Goal: Task Accomplishment & Management: Use online tool/utility

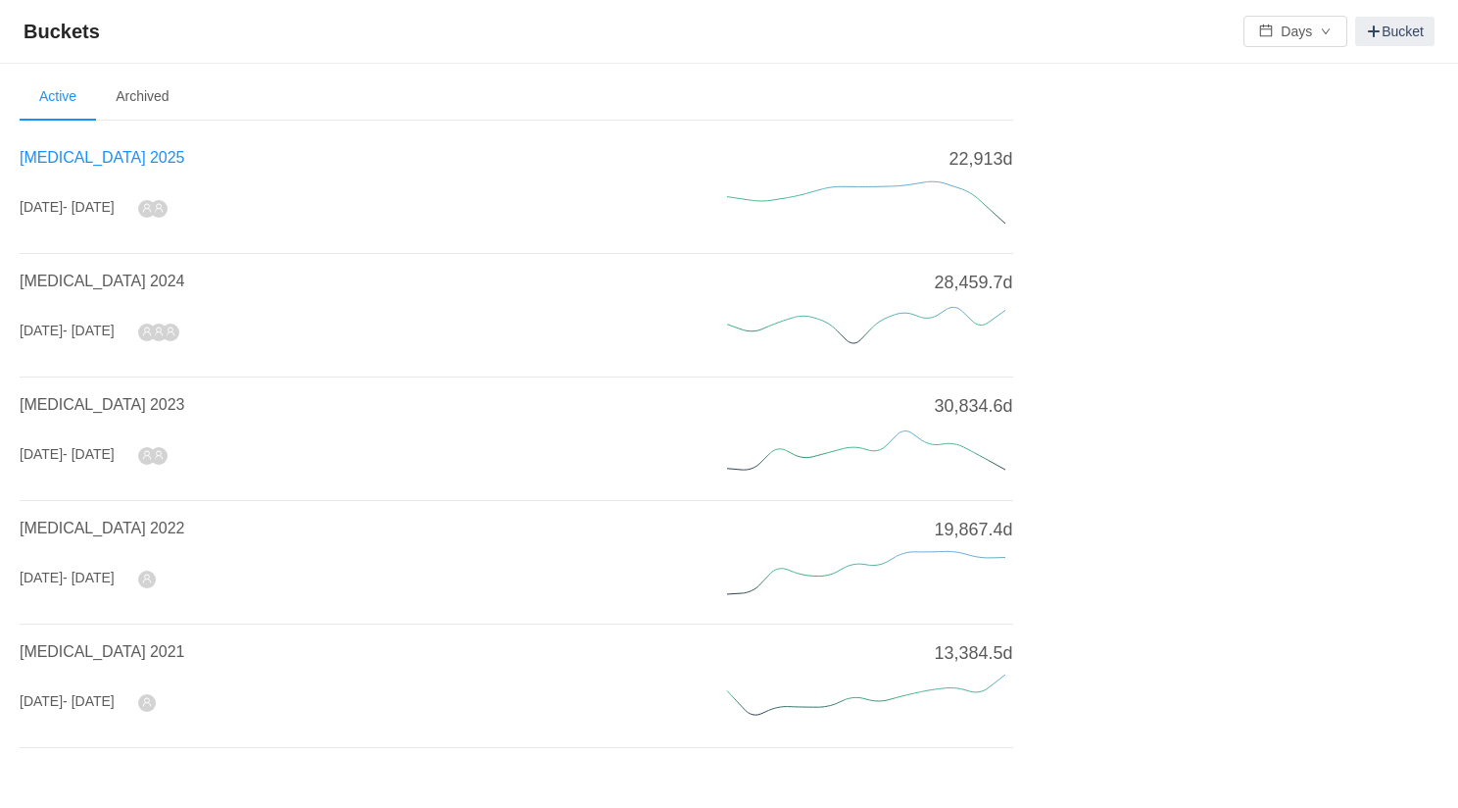
click at [84, 158] on span "[MEDICAL_DATA] 2025" at bounding box center [102, 157] width 165 height 17
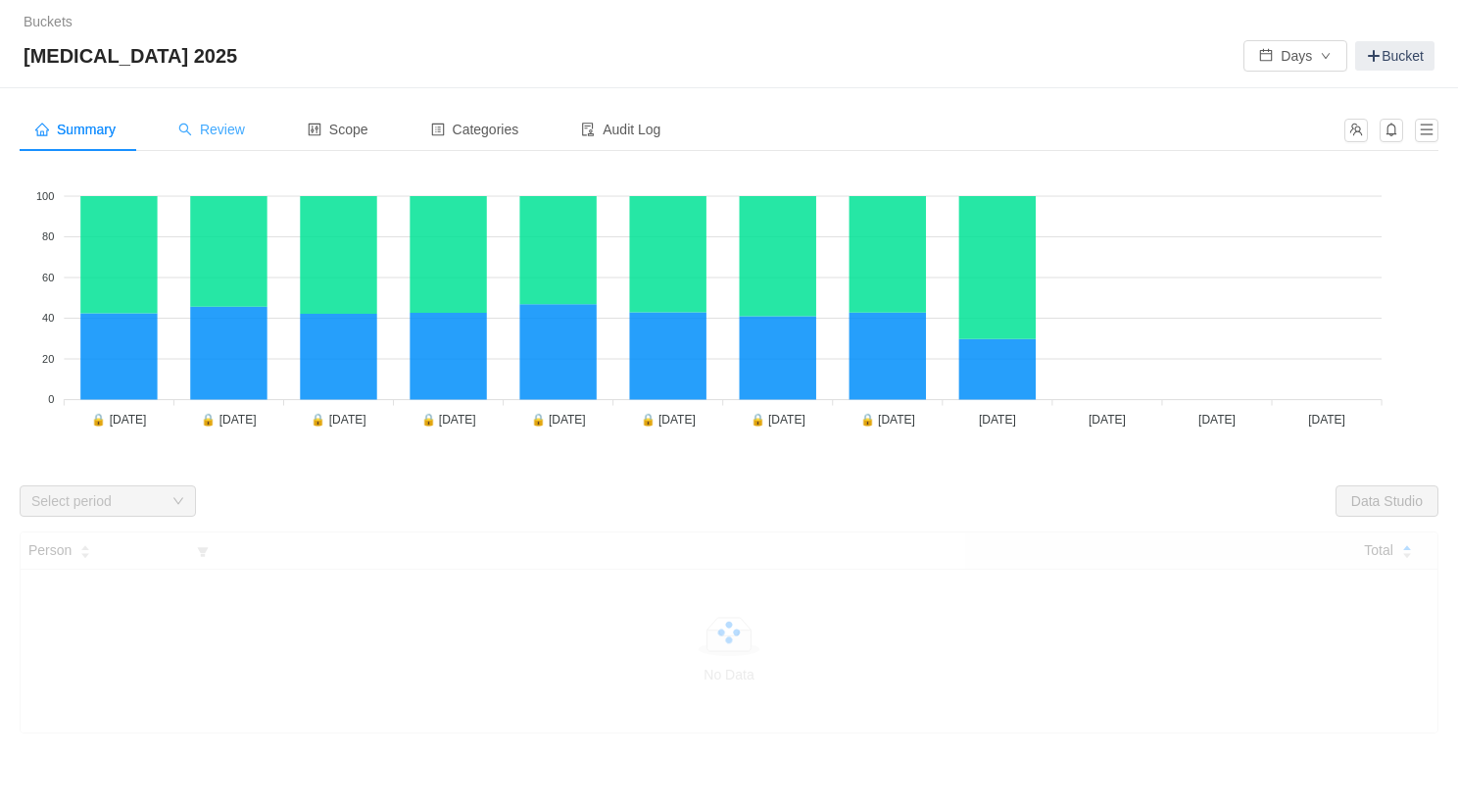
click at [208, 133] on span "Review" at bounding box center [211, 130] width 67 height 16
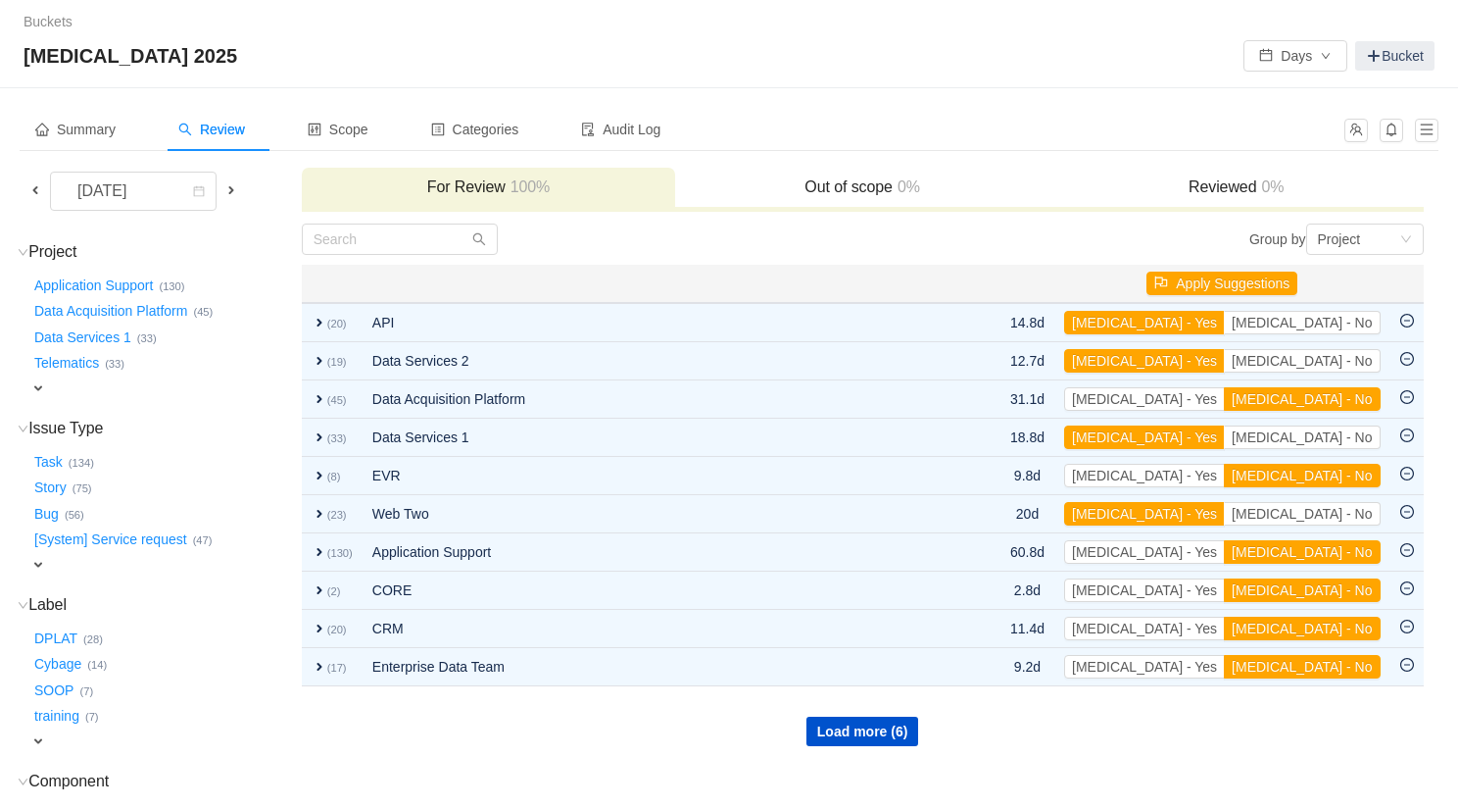
click at [39, 192] on span at bounding box center [35, 190] width 16 height 16
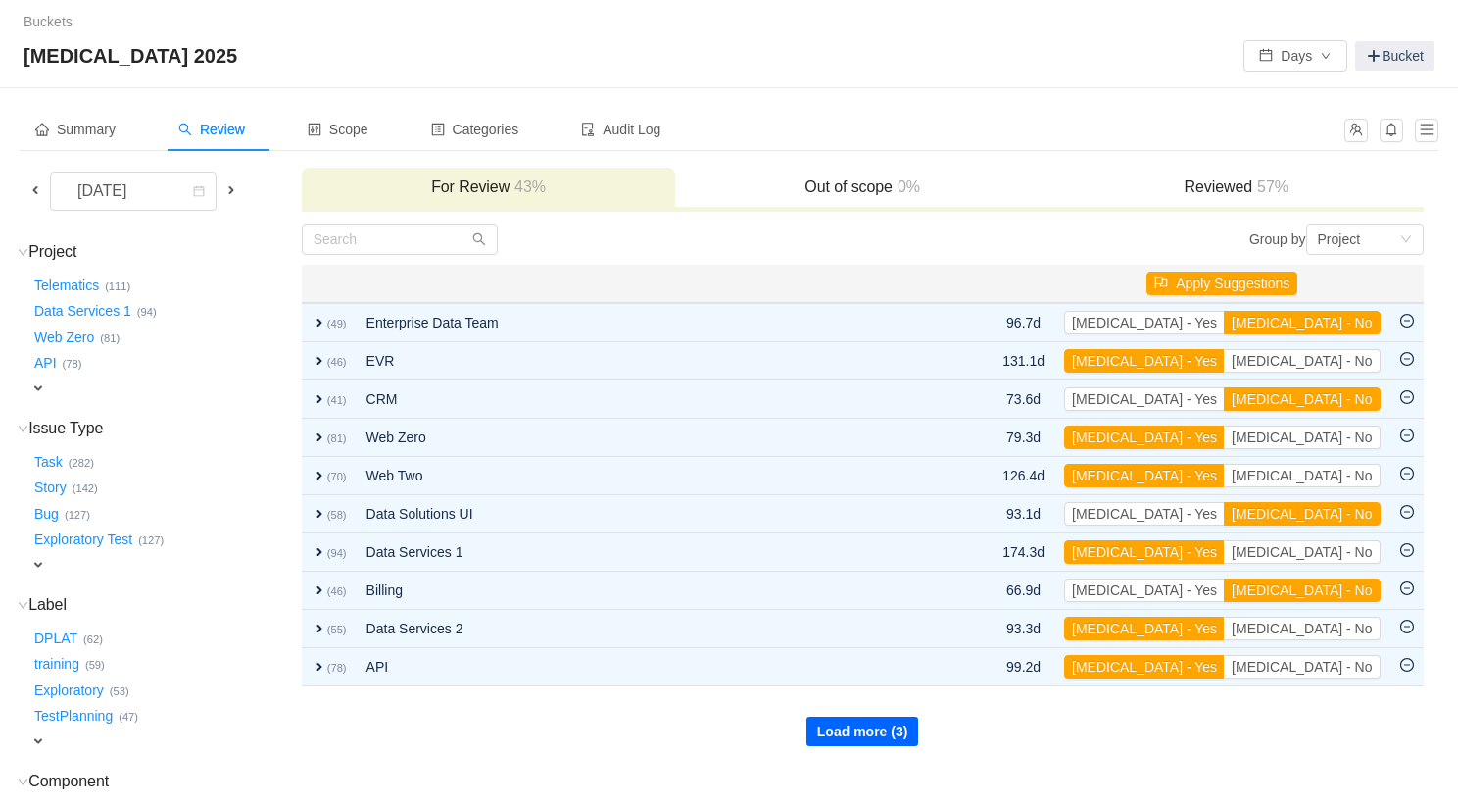
click at [834, 728] on button "Load more (3)" at bounding box center [863, 730] width 113 height 29
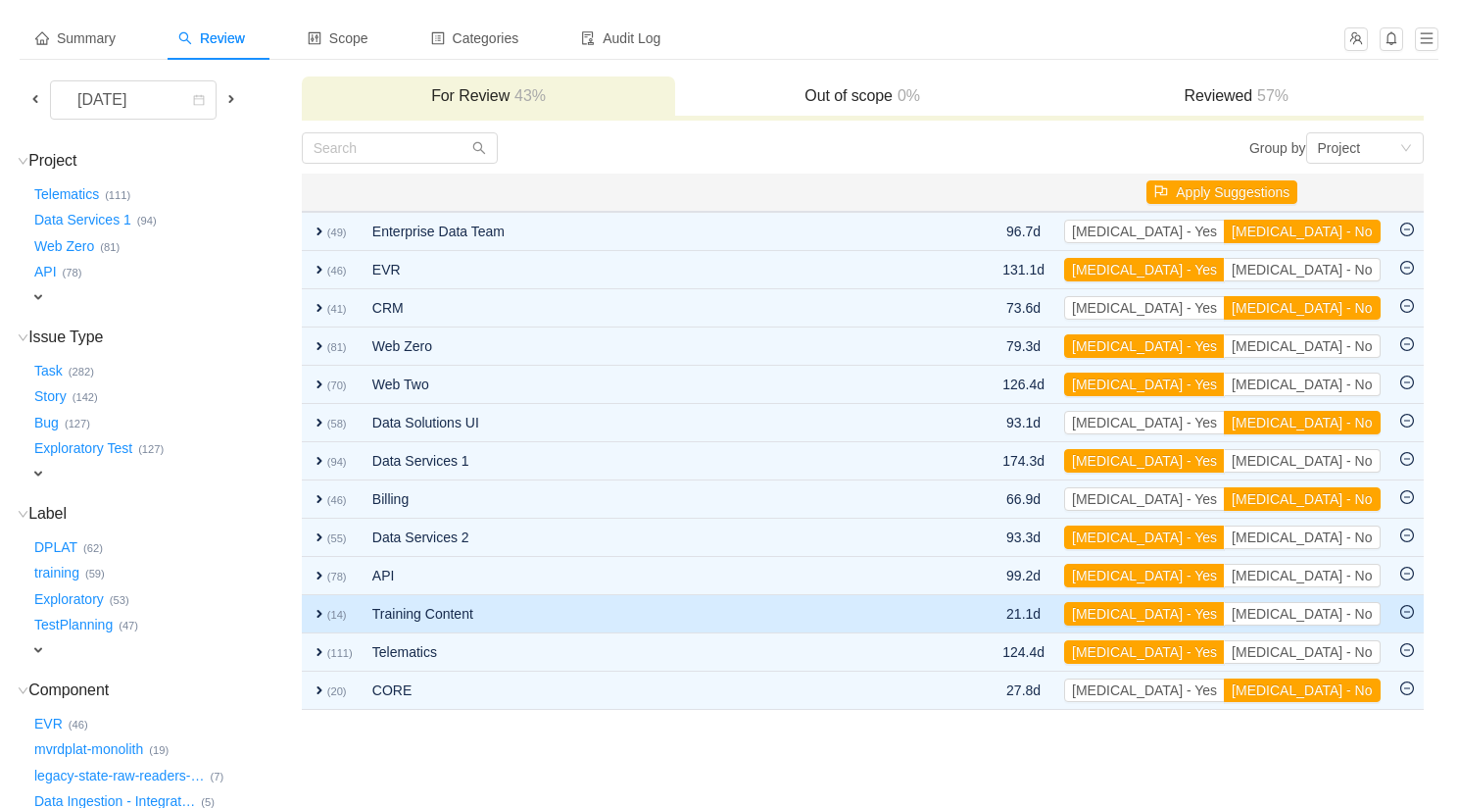
scroll to position [93, 0]
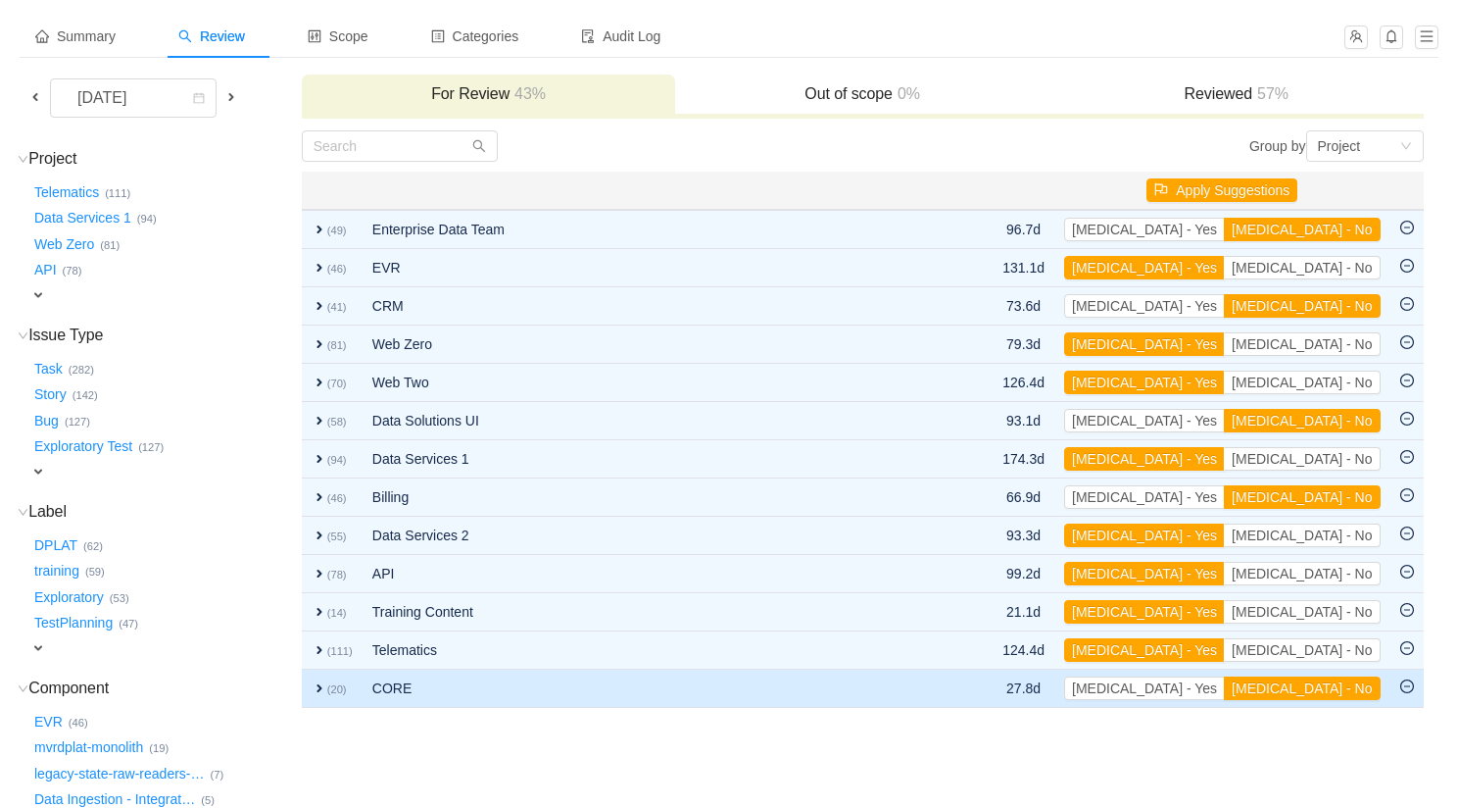
click at [317, 688] on span "expand" at bounding box center [320, 688] width 16 height 16
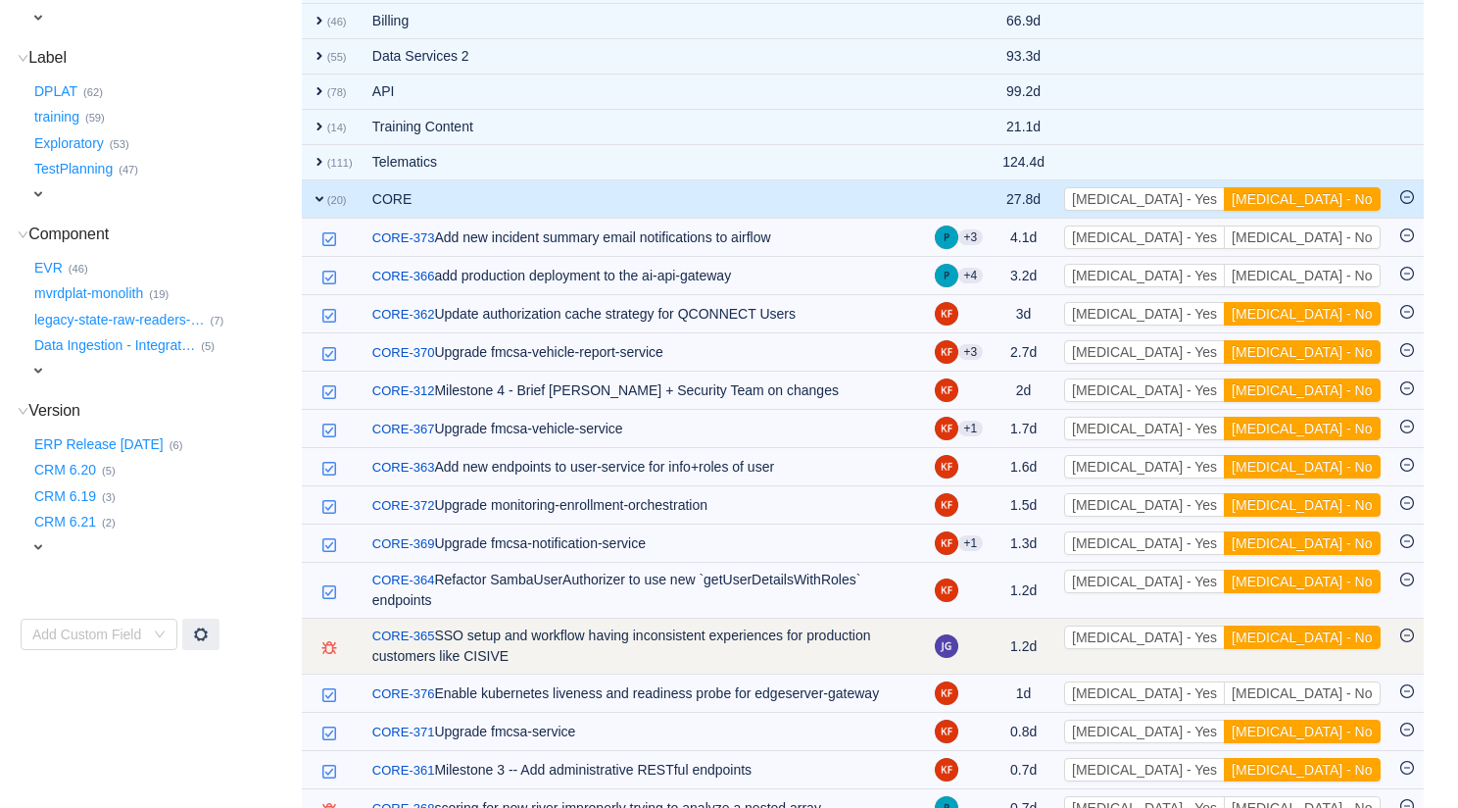
scroll to position [540, 0]
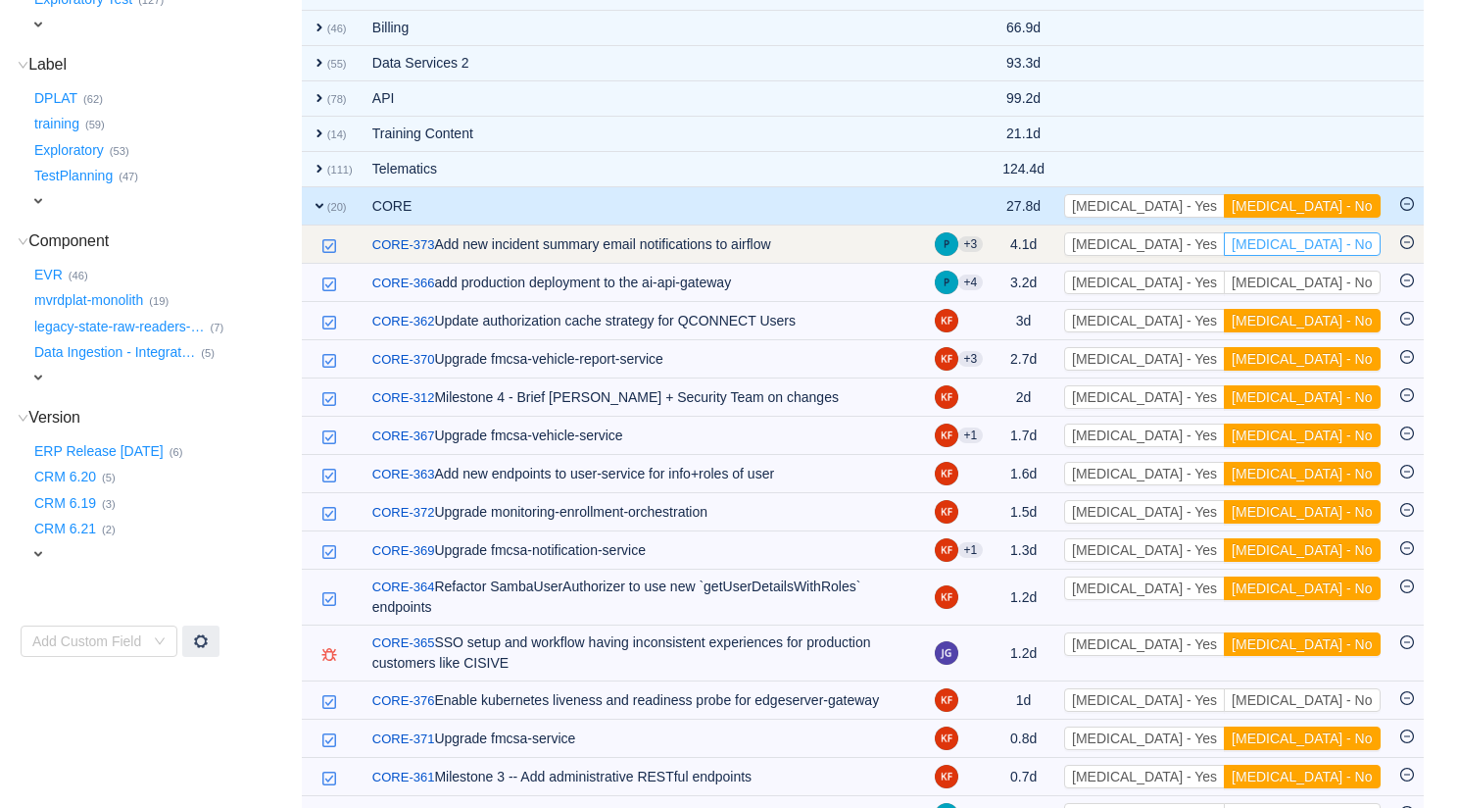
click at [1345, 239] on button "[MEDICAL_DATA] - No" at bounding box center [1302, 244] width 156 height 24
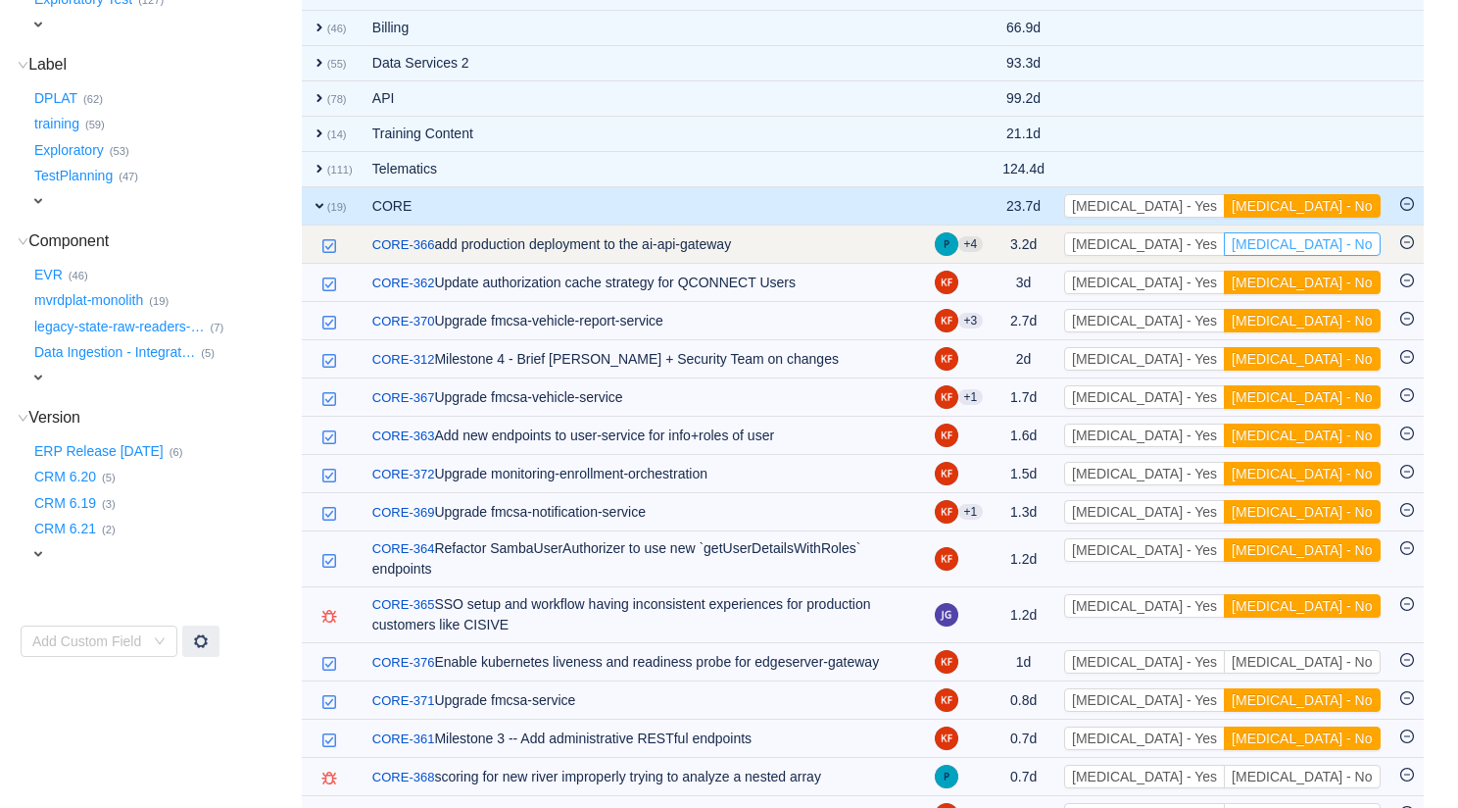
click at [1344, 246] on button "[MEDICAL_DATA] - No" at bounding box center [1302, 244] width 156 height 24
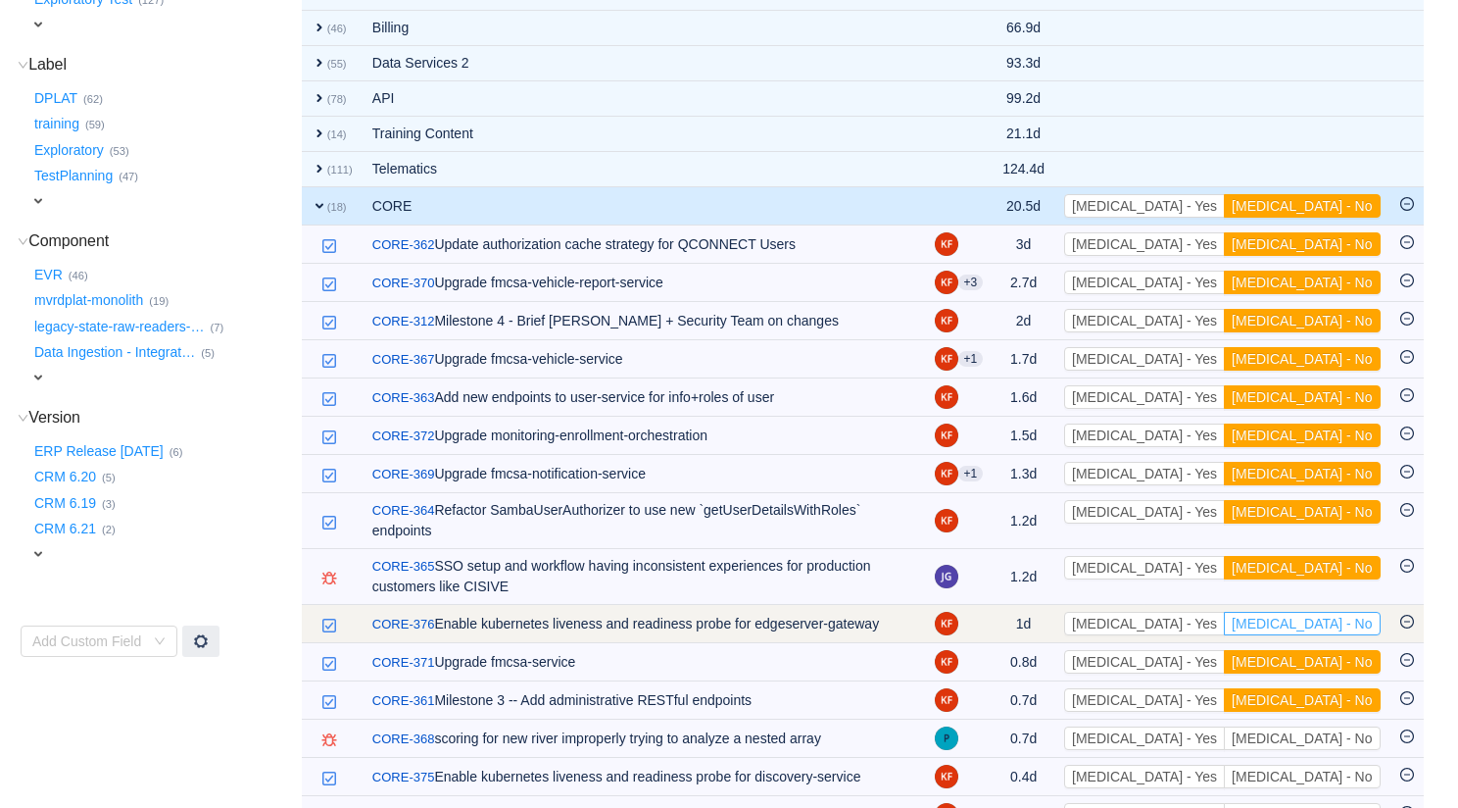
click at [1306, 612] on button "[MEDICAL_DATA] - No" at bounding box center [1302, 624] width 156 height 24
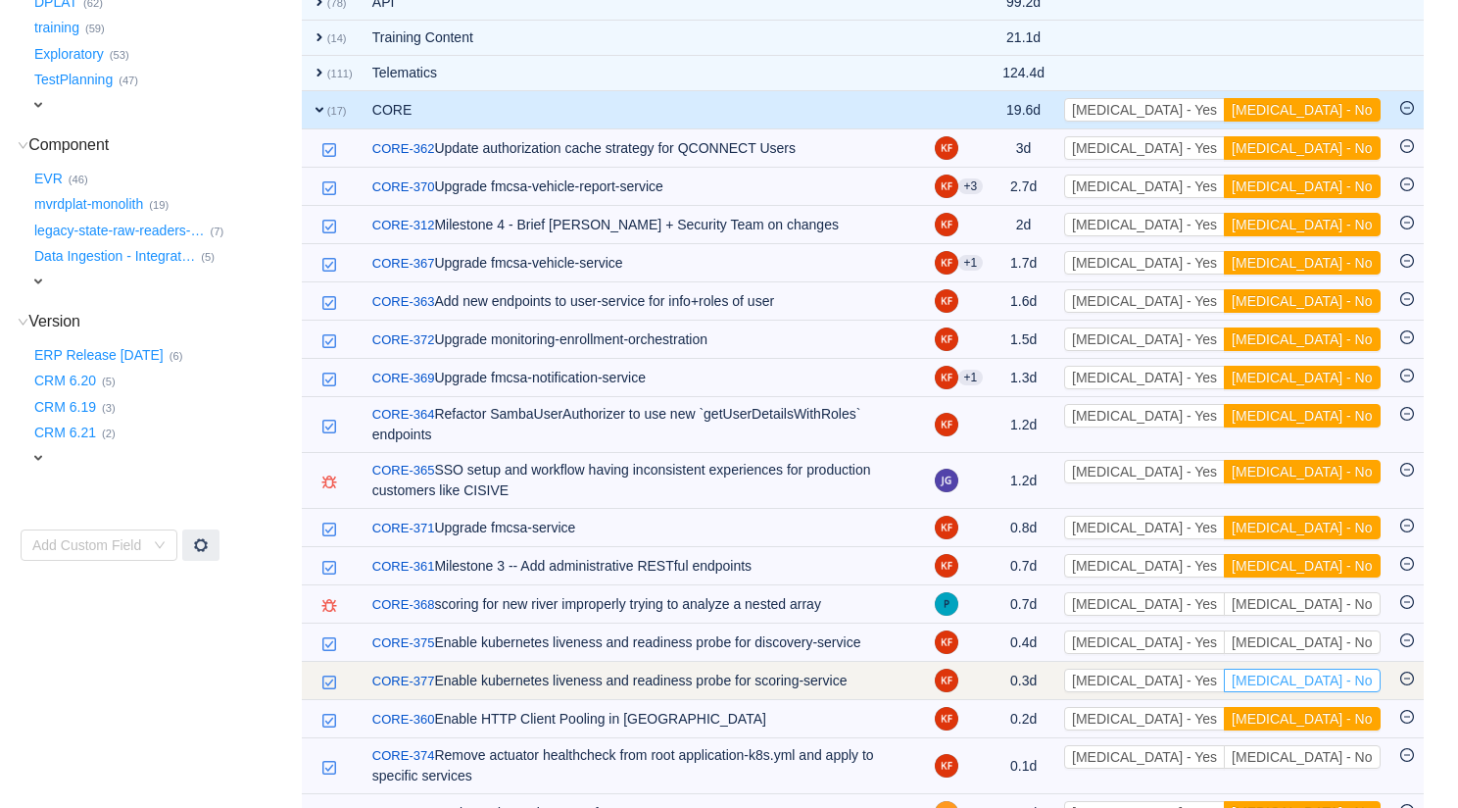
scroll to position [640, 0]
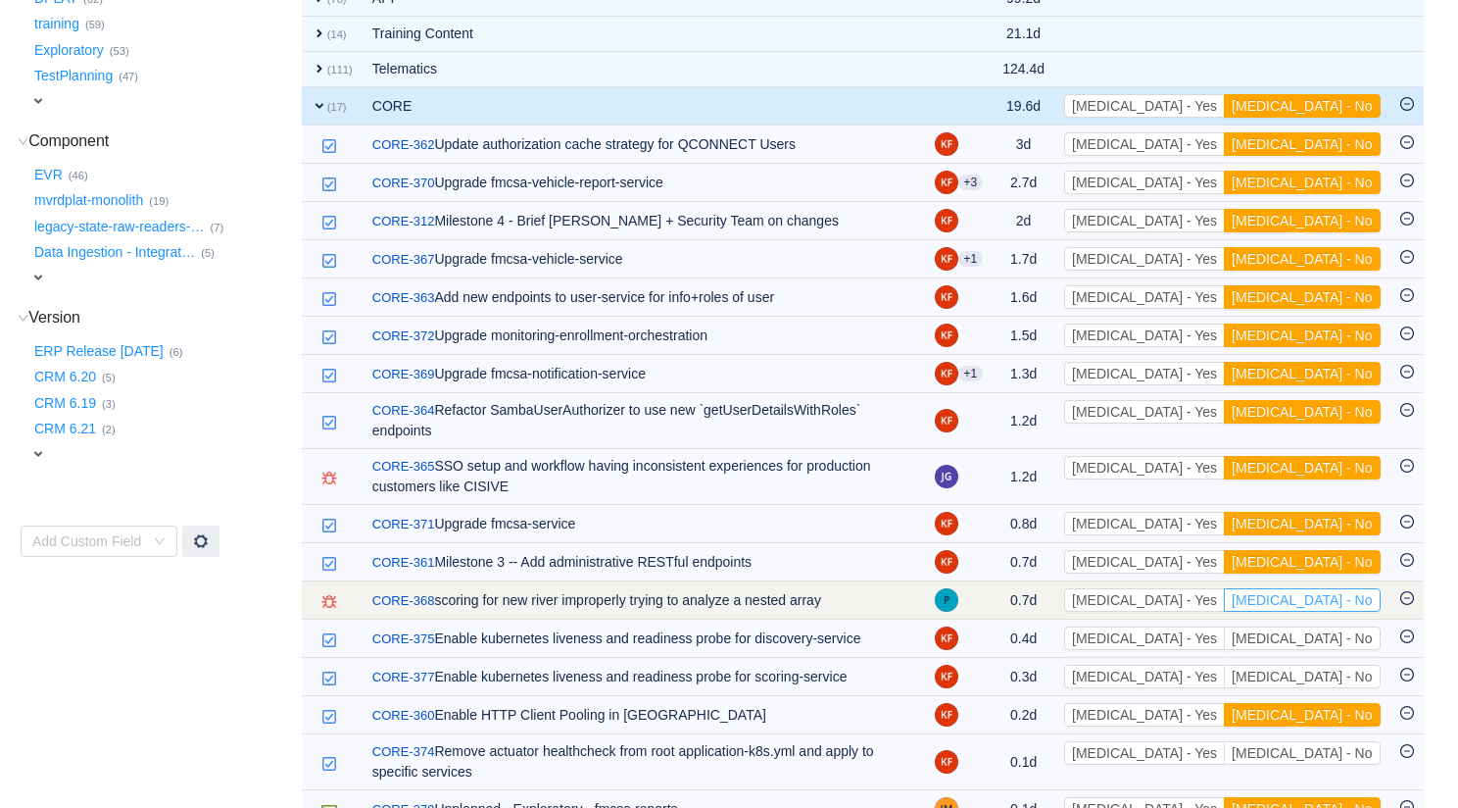
click at [1323, 588] on button "[MEDICAL_DATA] - No" at bounding box center [1302, 600] width 156 height 24
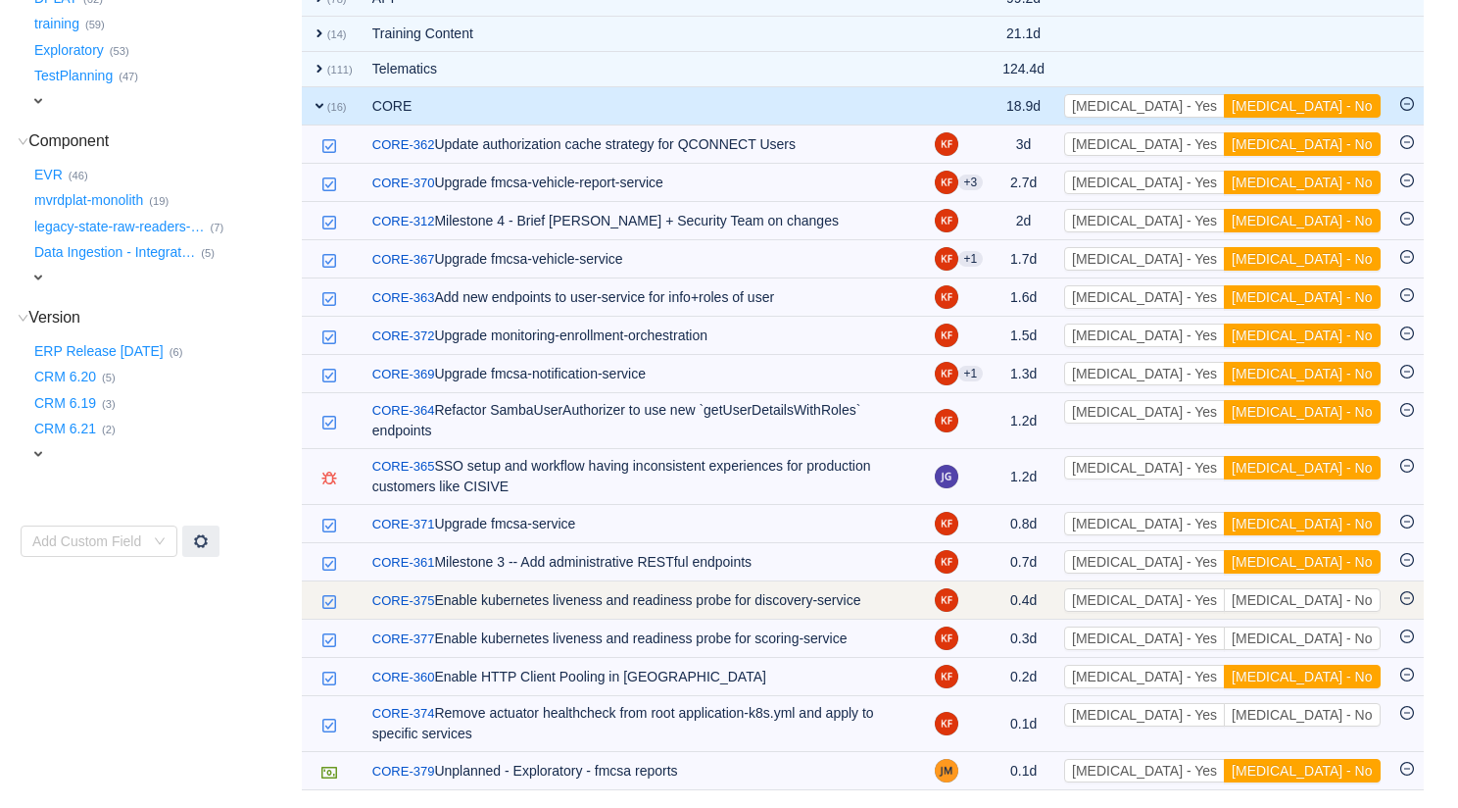
scroll to position [607, 0]
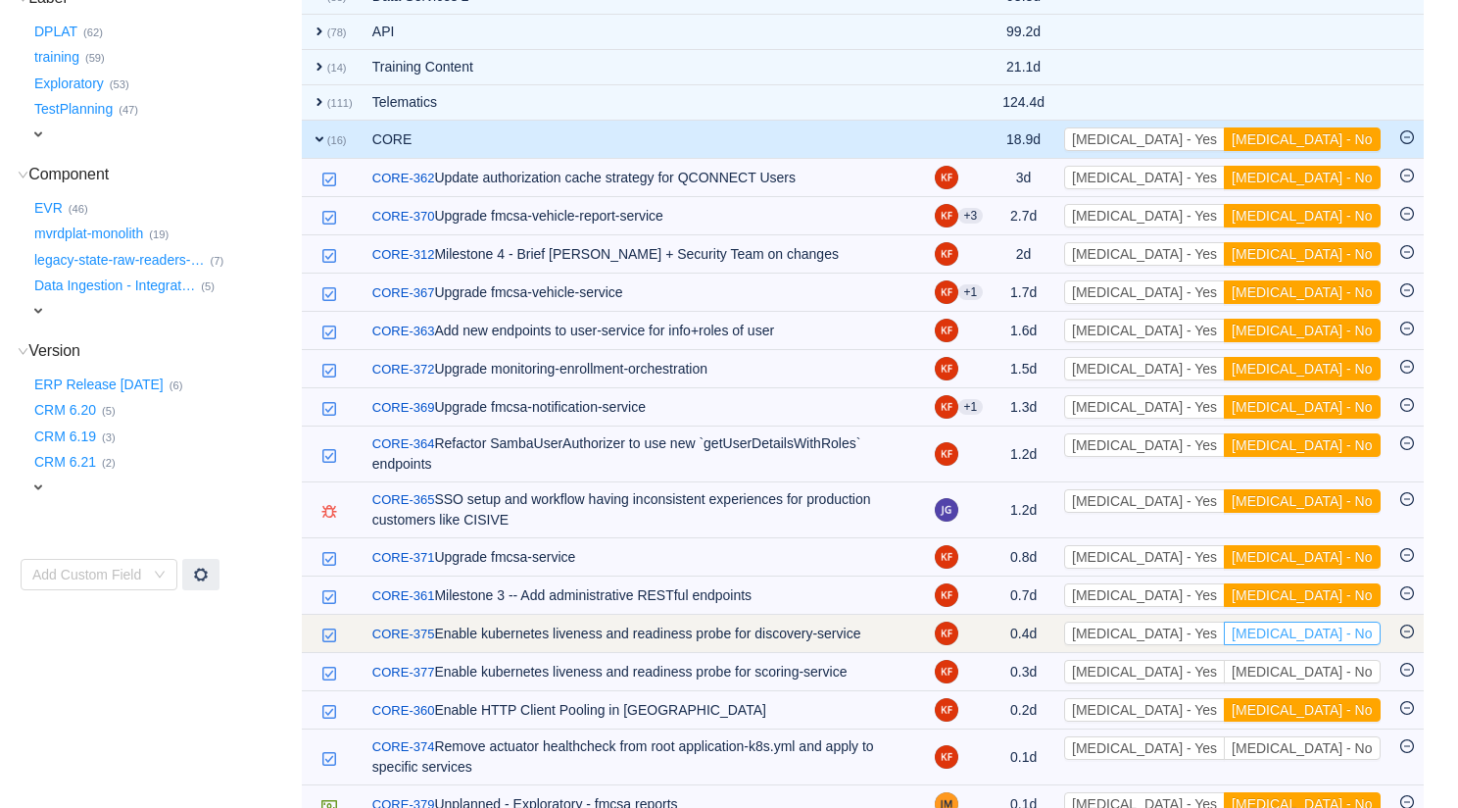
click at [1321, 621] on button "[MEDICAL_DATA] - No" at bounding box center [1302, 633] width 156 height 24
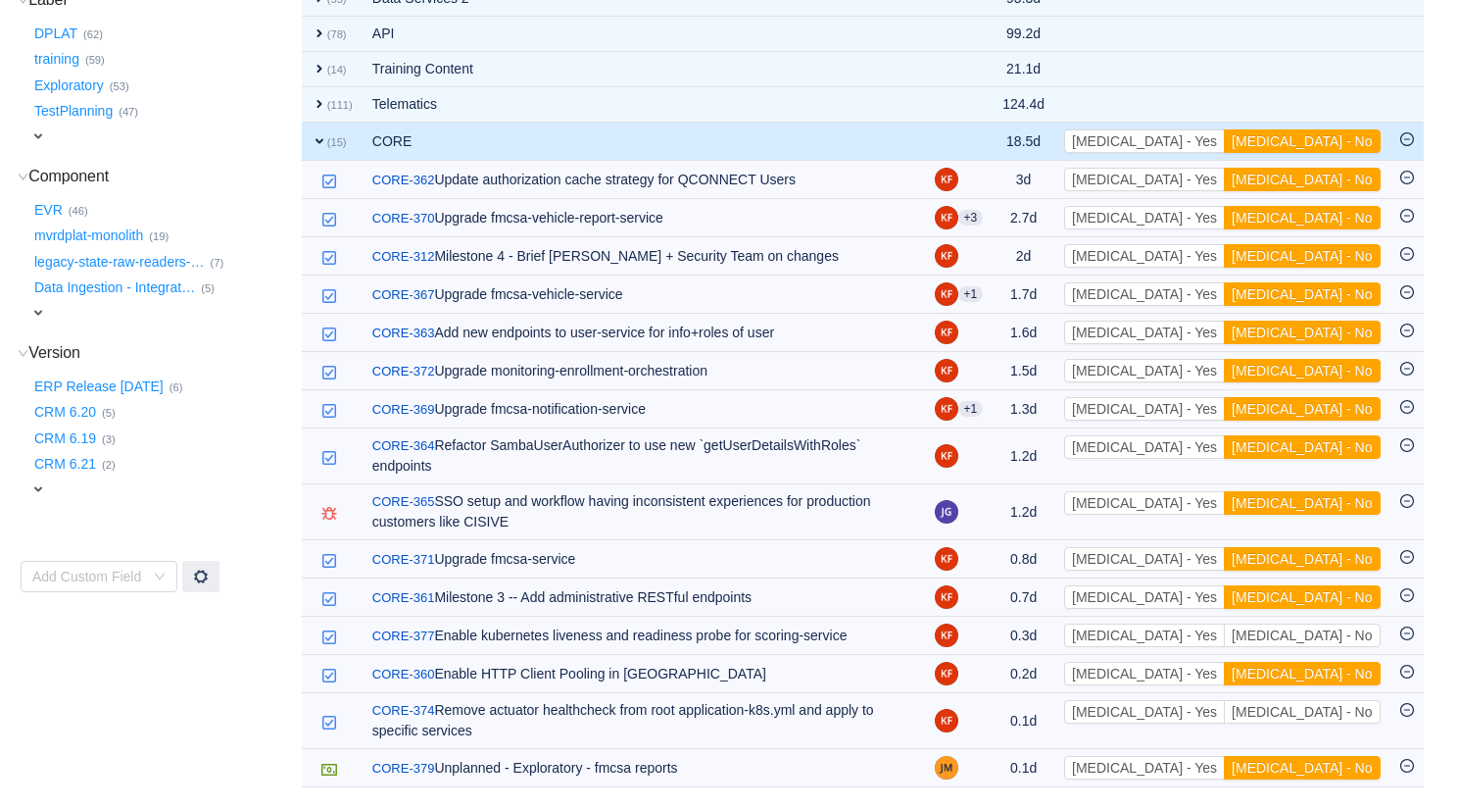
scroll to position [568, 0]
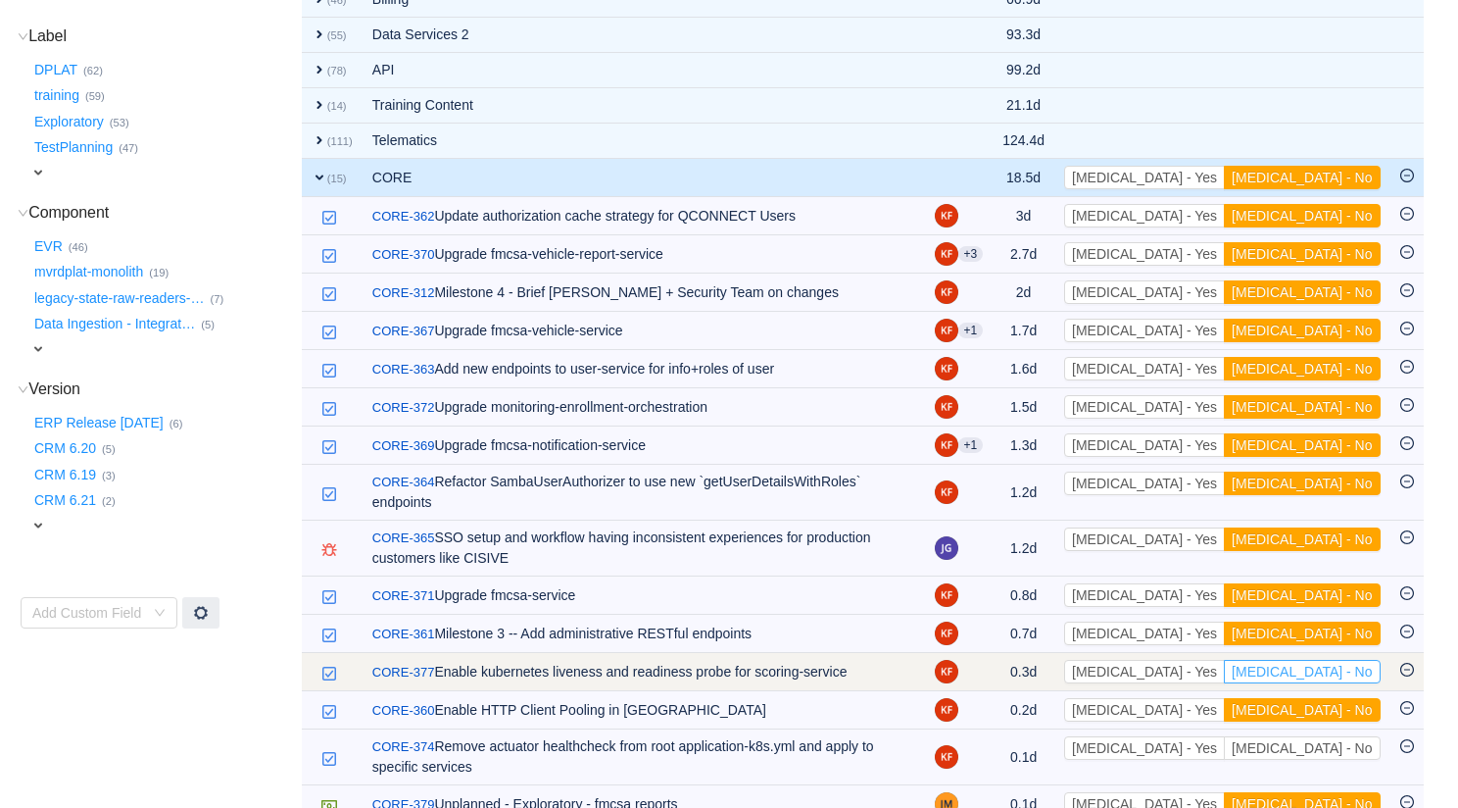
click at [1322, 660] on button "[MEDICAL_DATA] - No" at bounding box center [1302, 672] width 156 height 24
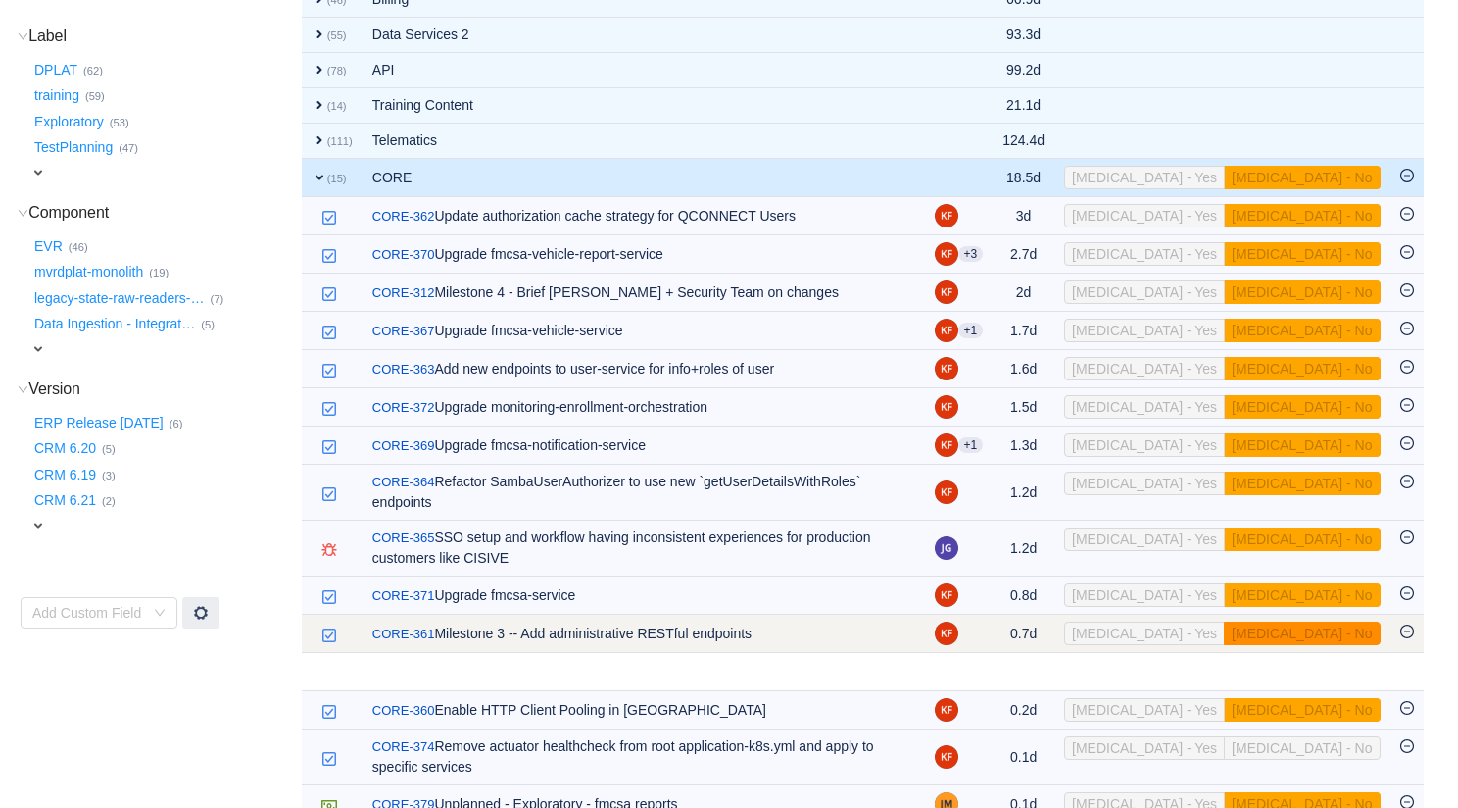
scroll to position [530, 0]
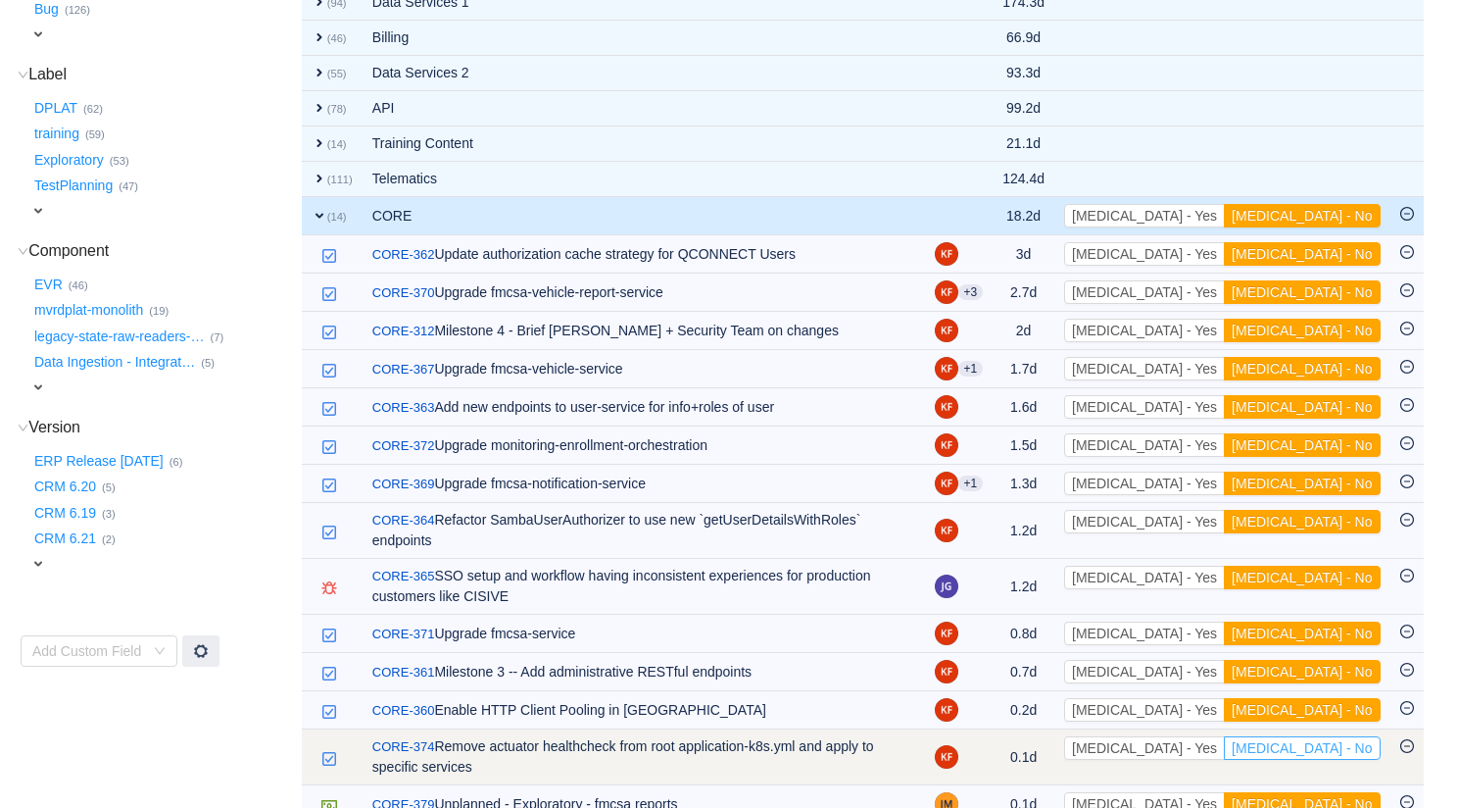
click at [1335, 736] on button "[MEDICAL_DATA] - No" at bounding box center [1302, 748] width 156 height 24
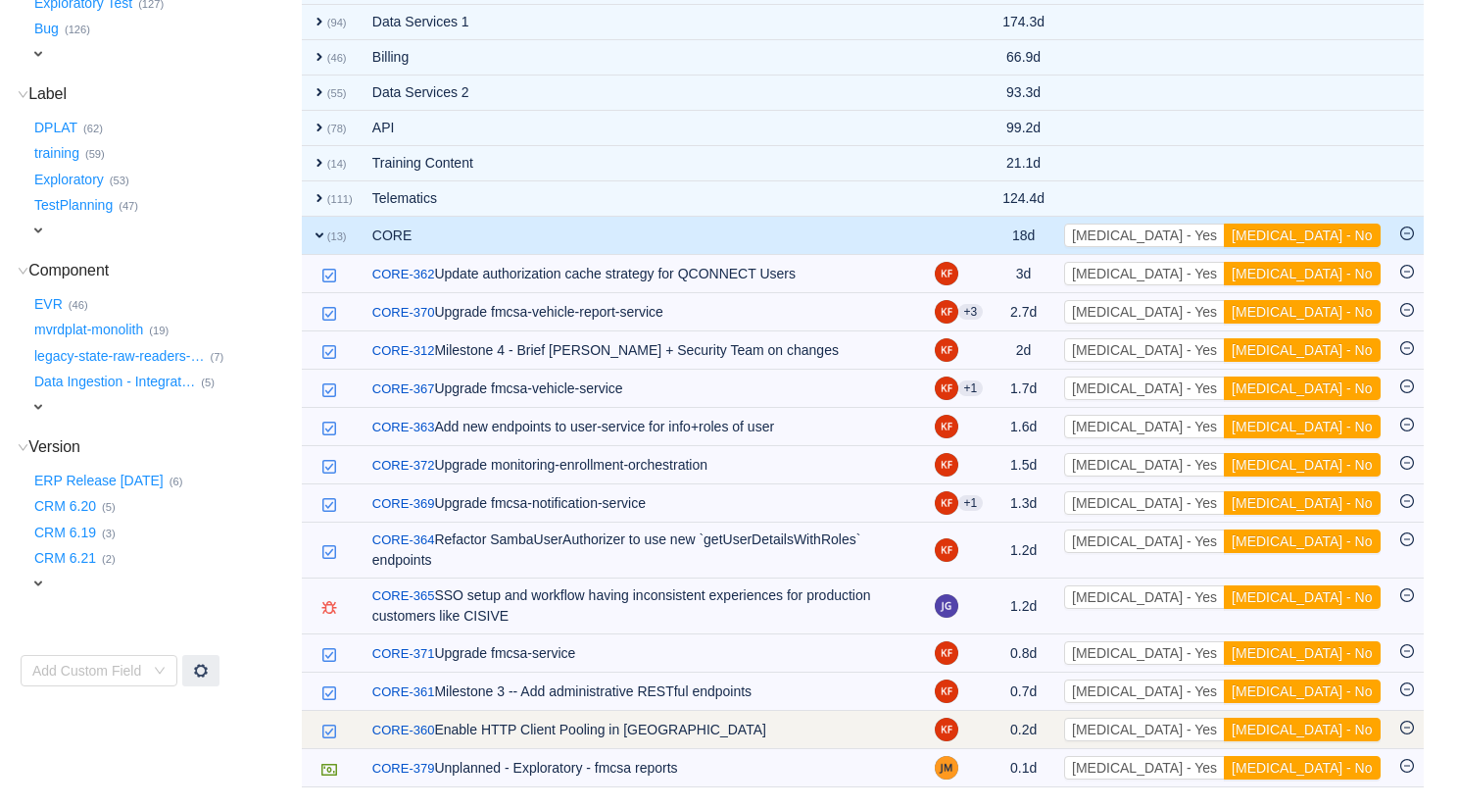
scroll to position [492, 0]
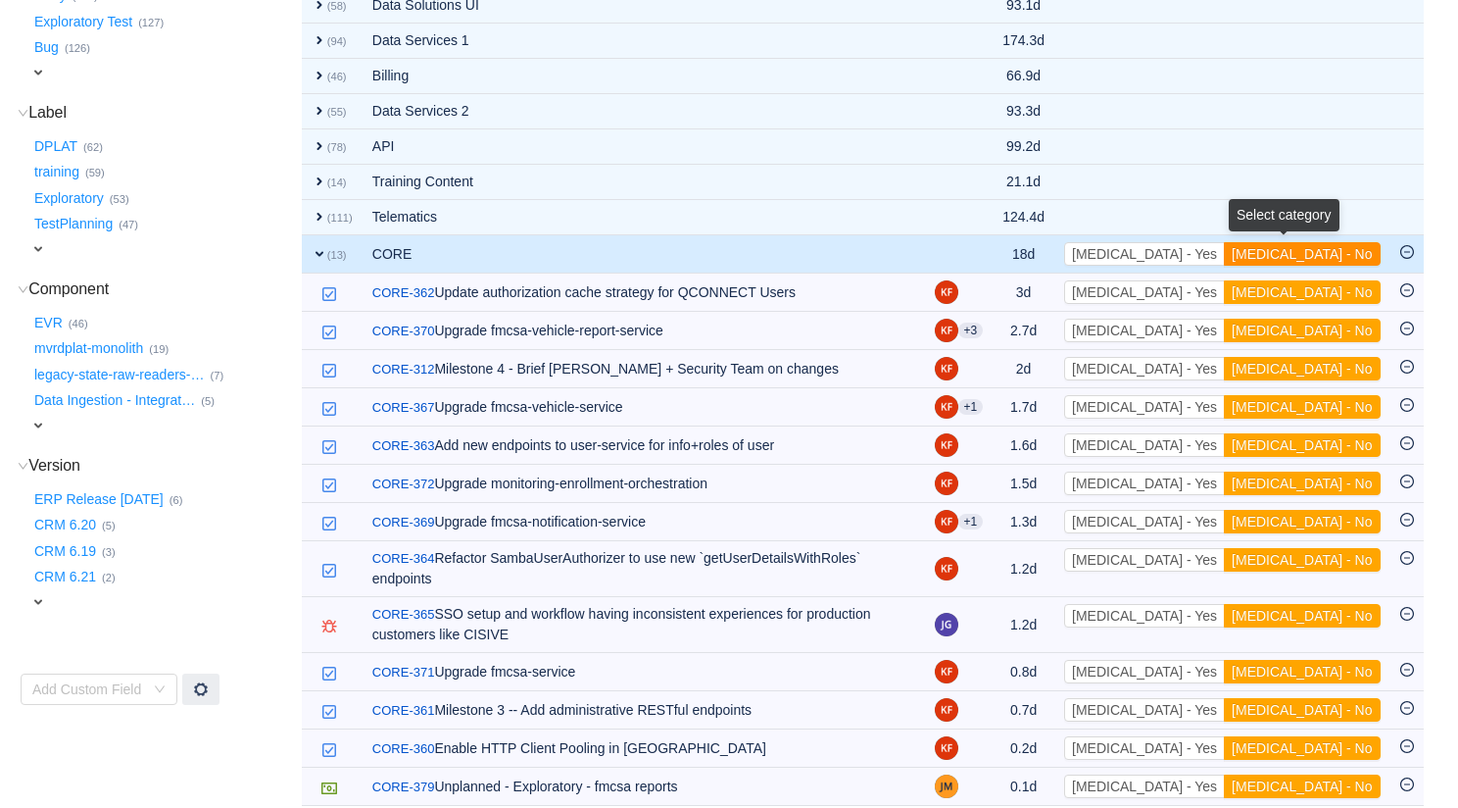
click at [1333, 252] on button "[MEDICAL_DATA] - No" at bounding box center [1302, 254] width 156 height 24
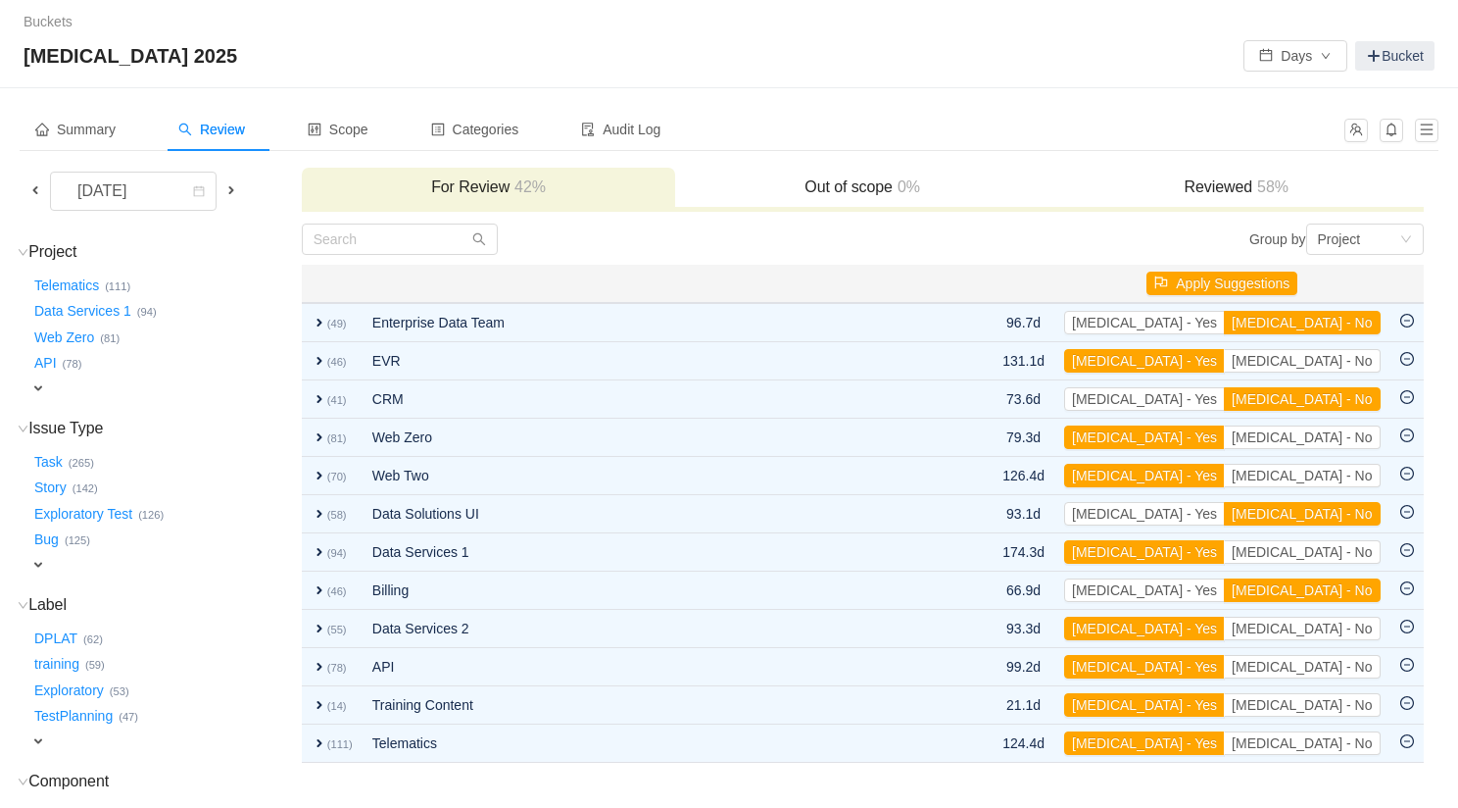
scroll to position [1, 0]
